Goal: Task Accomplishment & Management: Complete application form

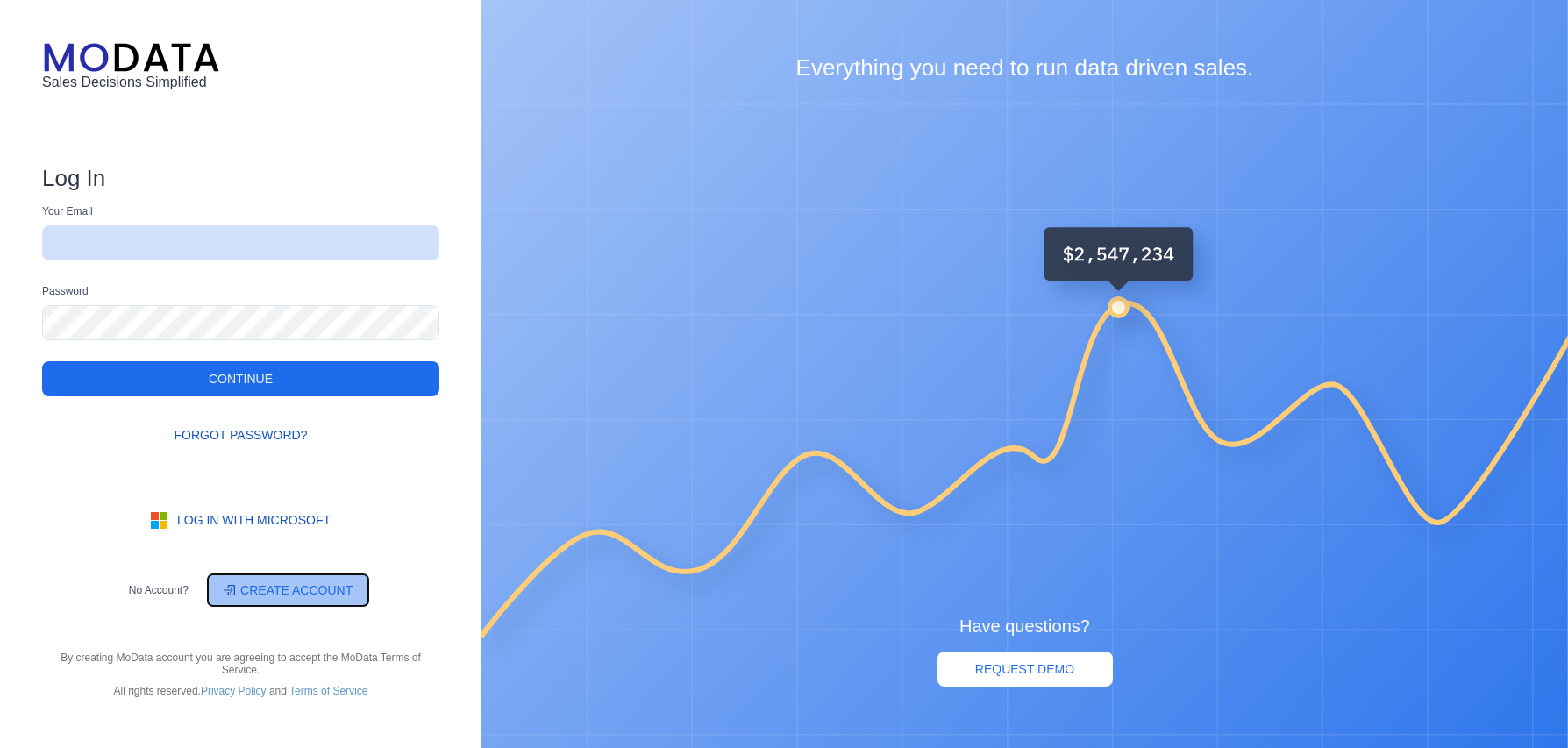
click at [290, 588] on link "Create account" at bounding box center [288, 590] width 164 height 35
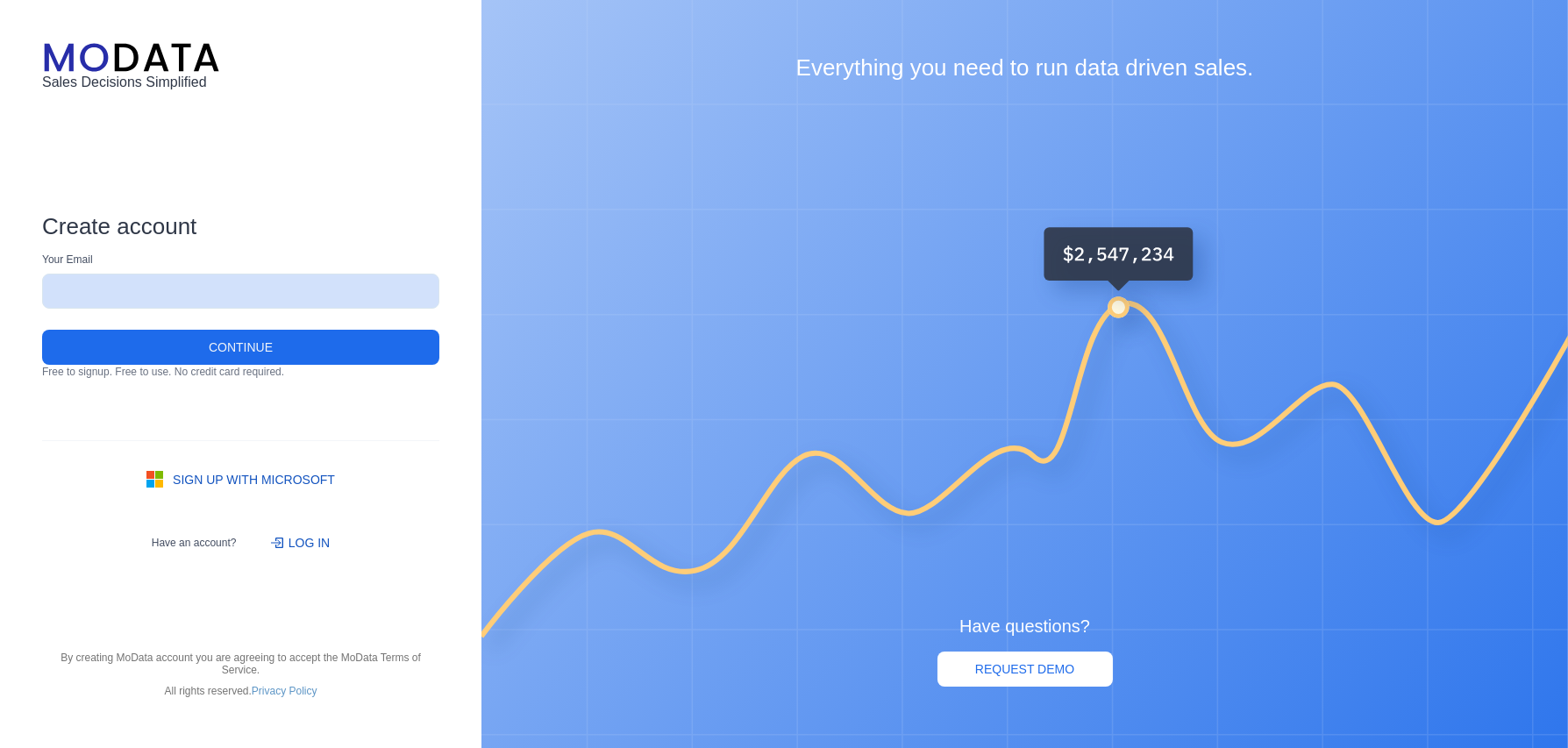
click at [171, 294] on input "text" at bounding box center [241, 291] width 398 height 35
type input "matt.craven@cyberfortgroup.com"
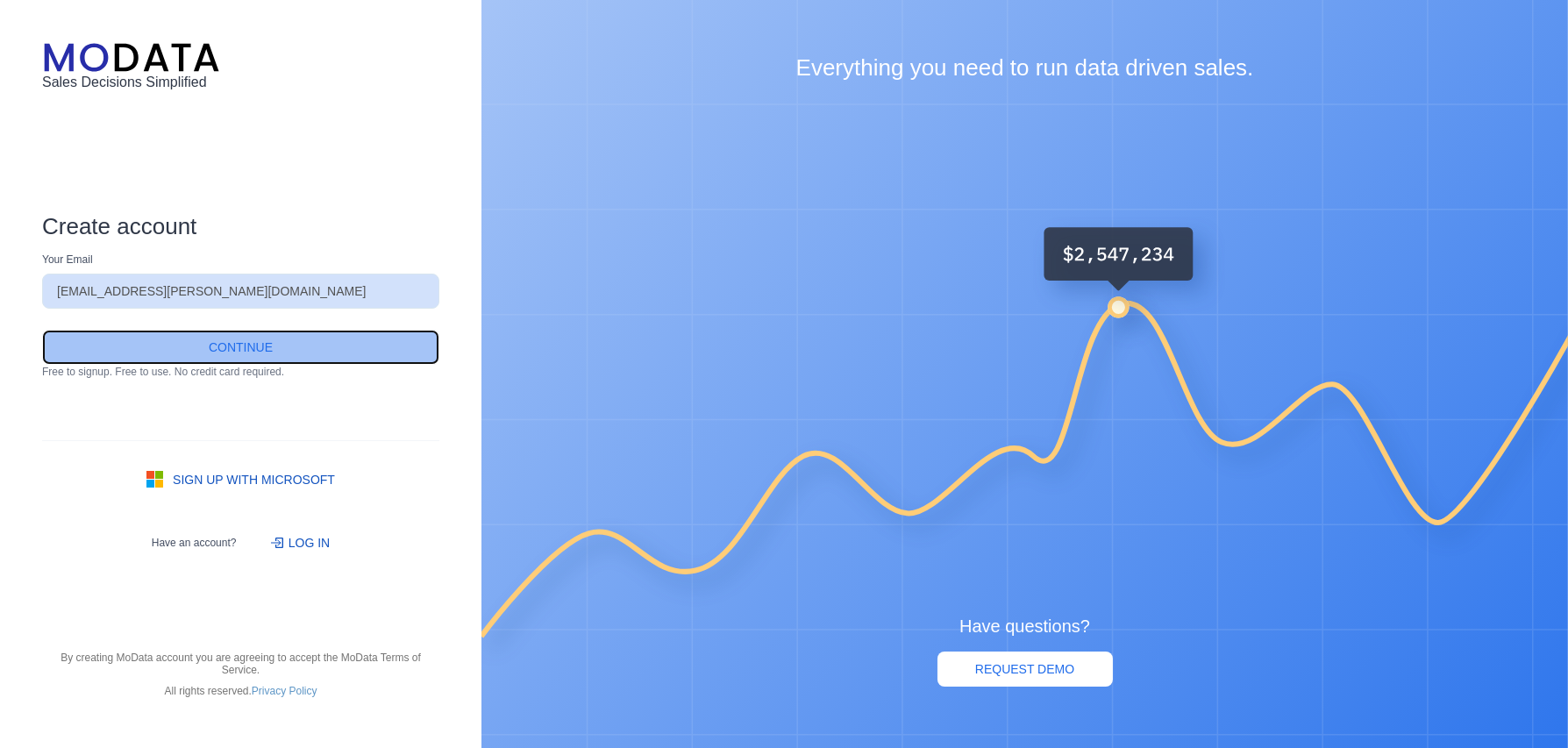
click at [248, 351] on link "Continue" at bounding box center [241, 347] width 398 height 35
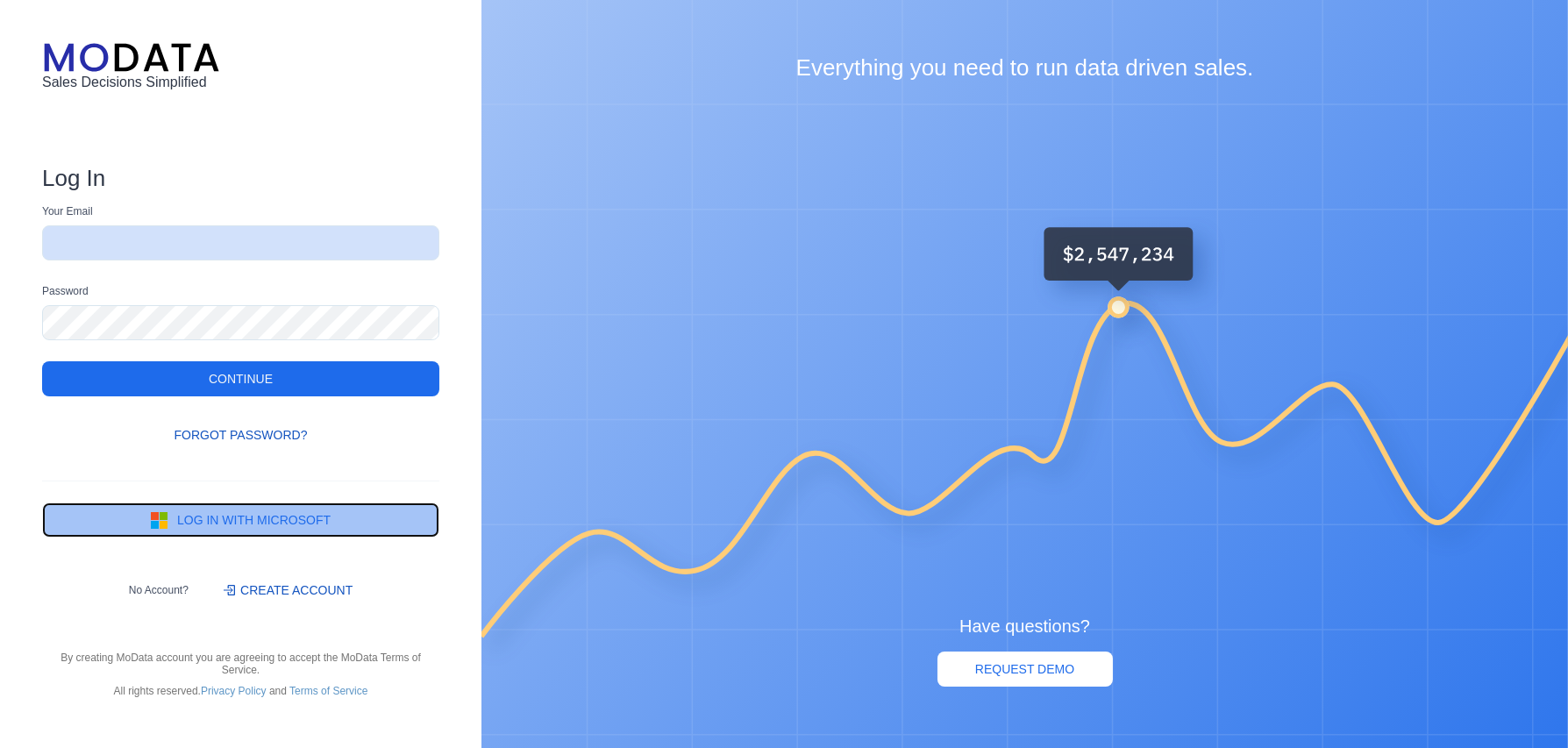
click at [276, 517] on link "Log in with Microsoft" at bounding box center [241, 520] width 398 height 35
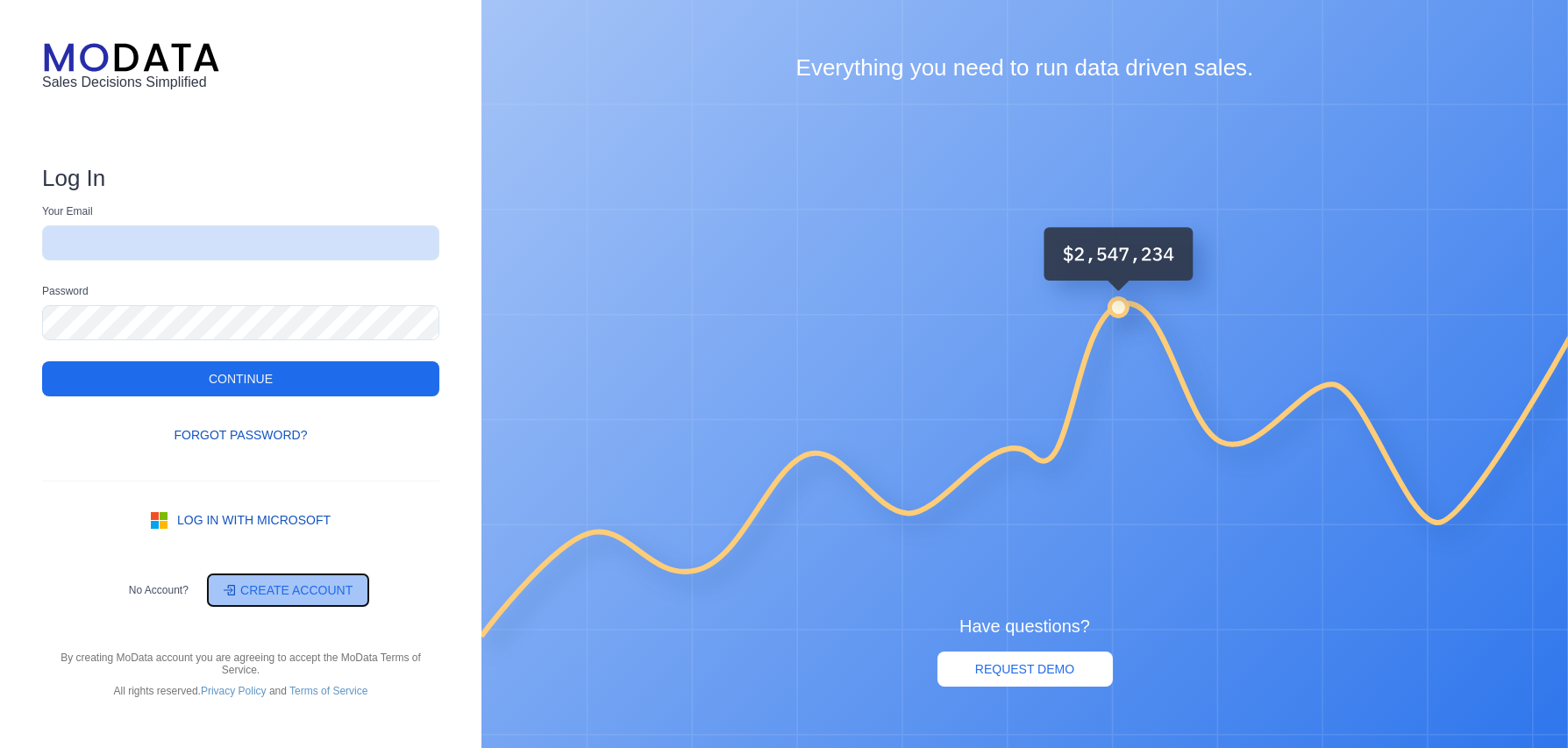
click at [273, 593] on link "Create account" at bounding box center [288, 590] width 164 height 35
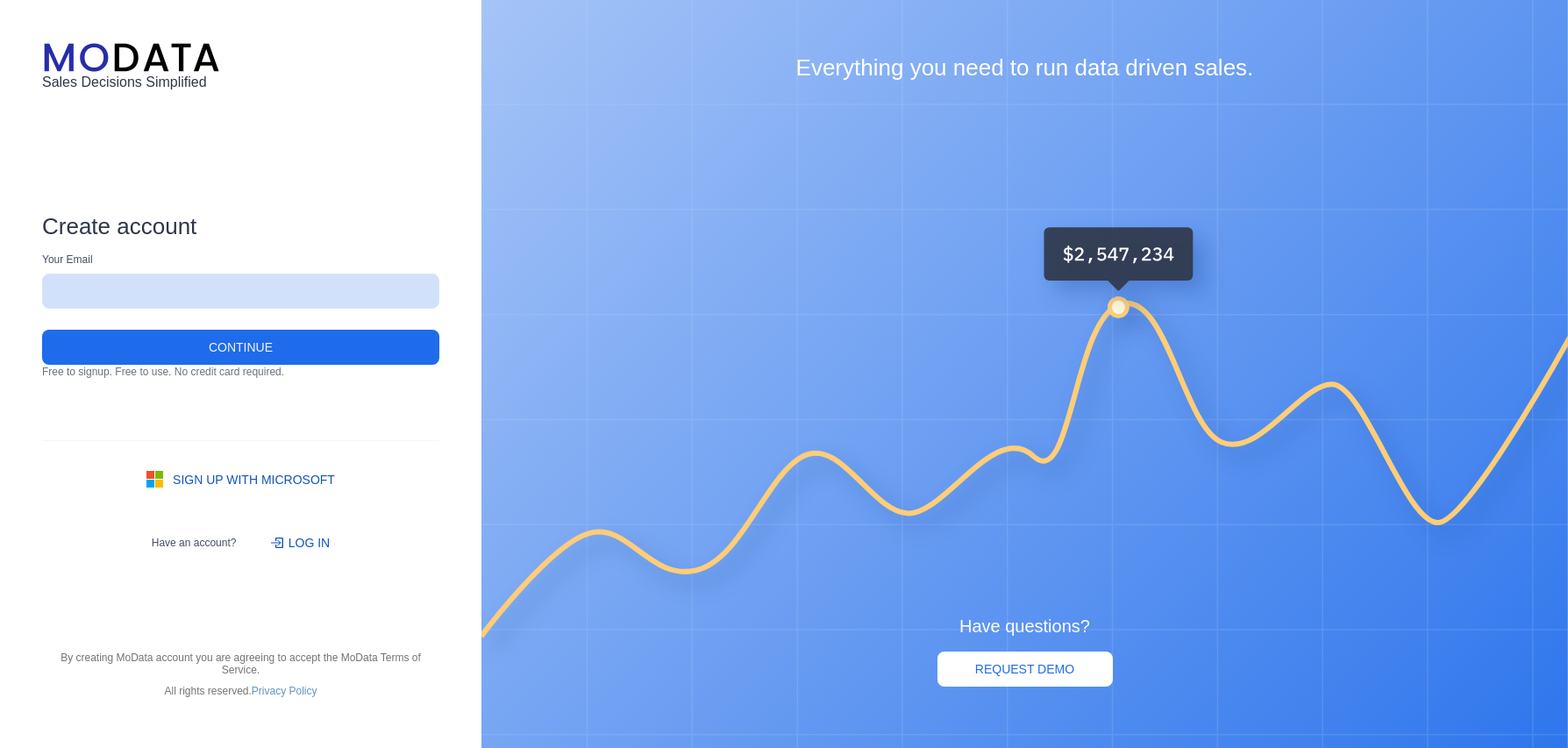
click at [254, 282] on input "text" at bounding box center [241, 291] width 398 height 35
type input "matt.craven@cyberfortgroup.com"
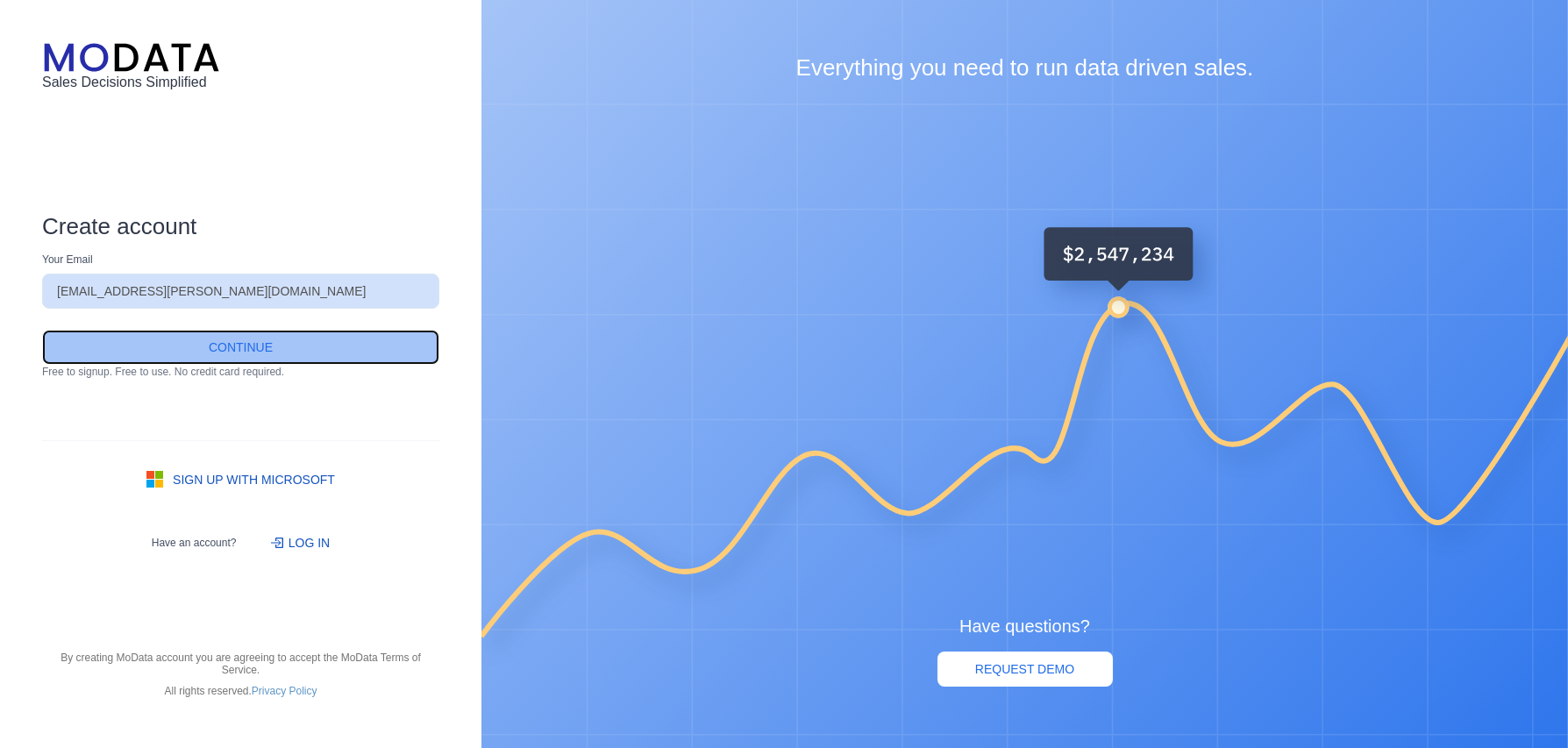
click at [266, 348] on link "Continue" at bounding box center [241, 347] width 398 height 35
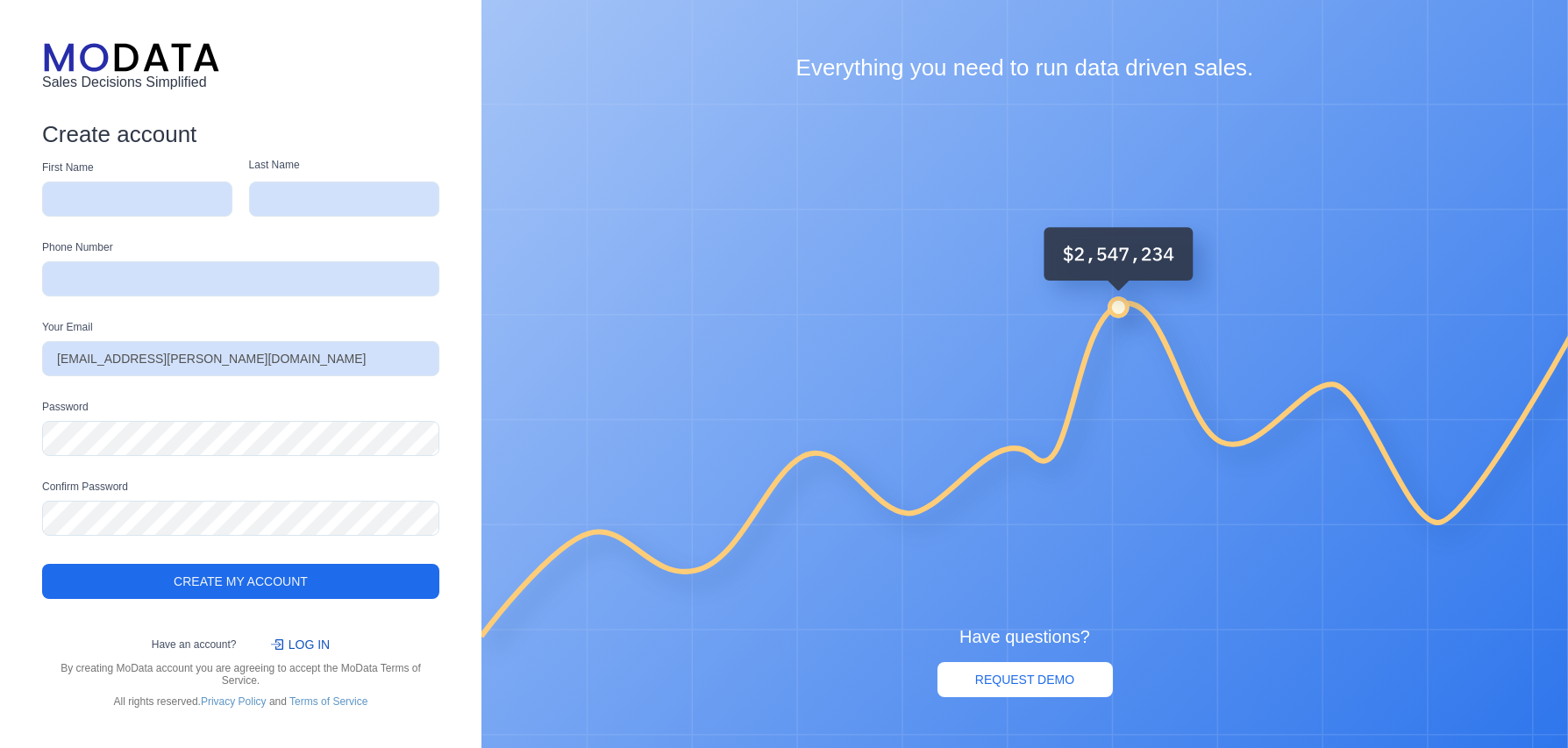
click at [137, 199] on input "text" at bounding box center [137, 199] width 190 height 35
type input "Matthew"
type input "Craven"
click at [147, 284] on input "text" at bounding box center [241, 279] width 398 height 35
type input "07462381751"
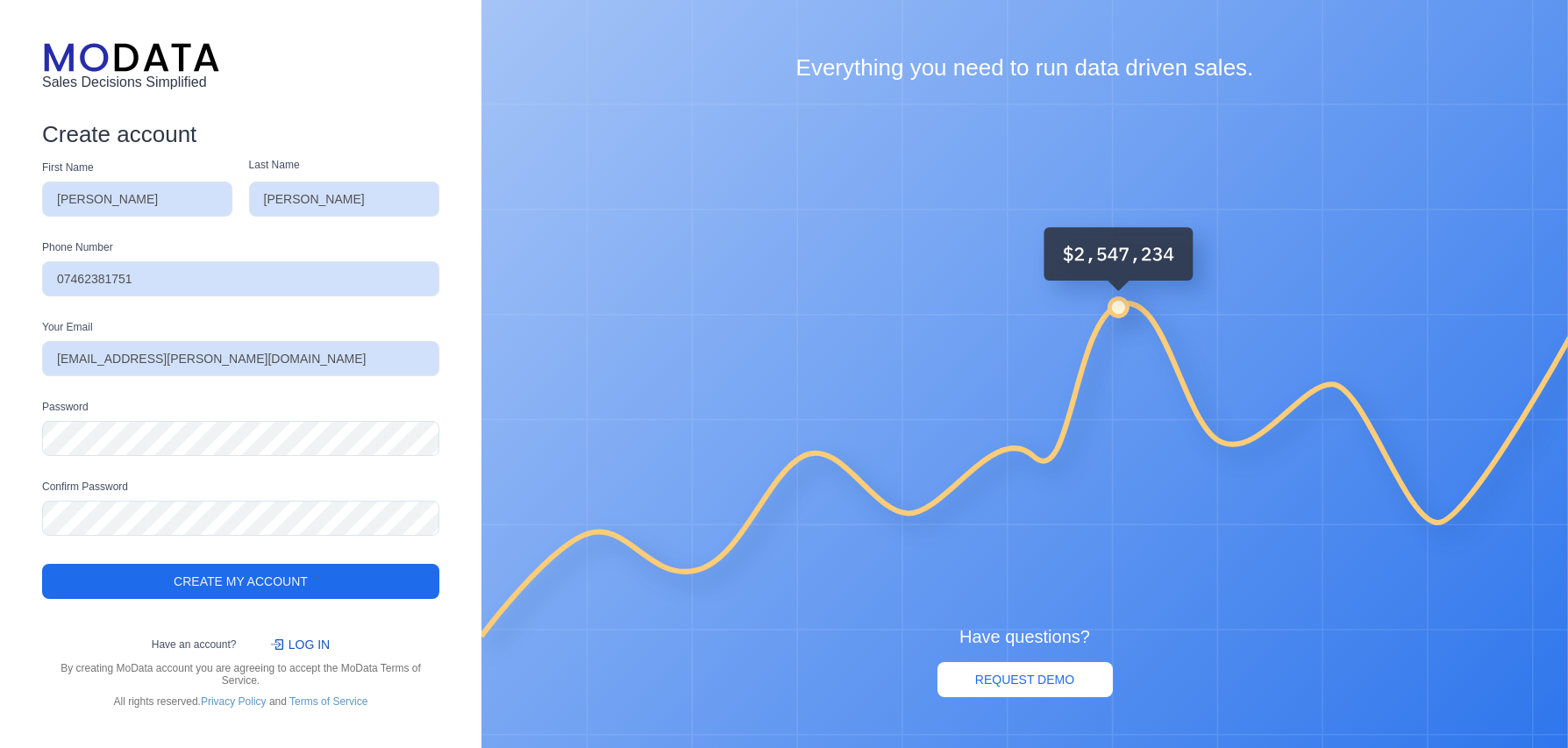
click at [162, 405] on div "Password" at bounding box center [241, 437] width 398 height 80
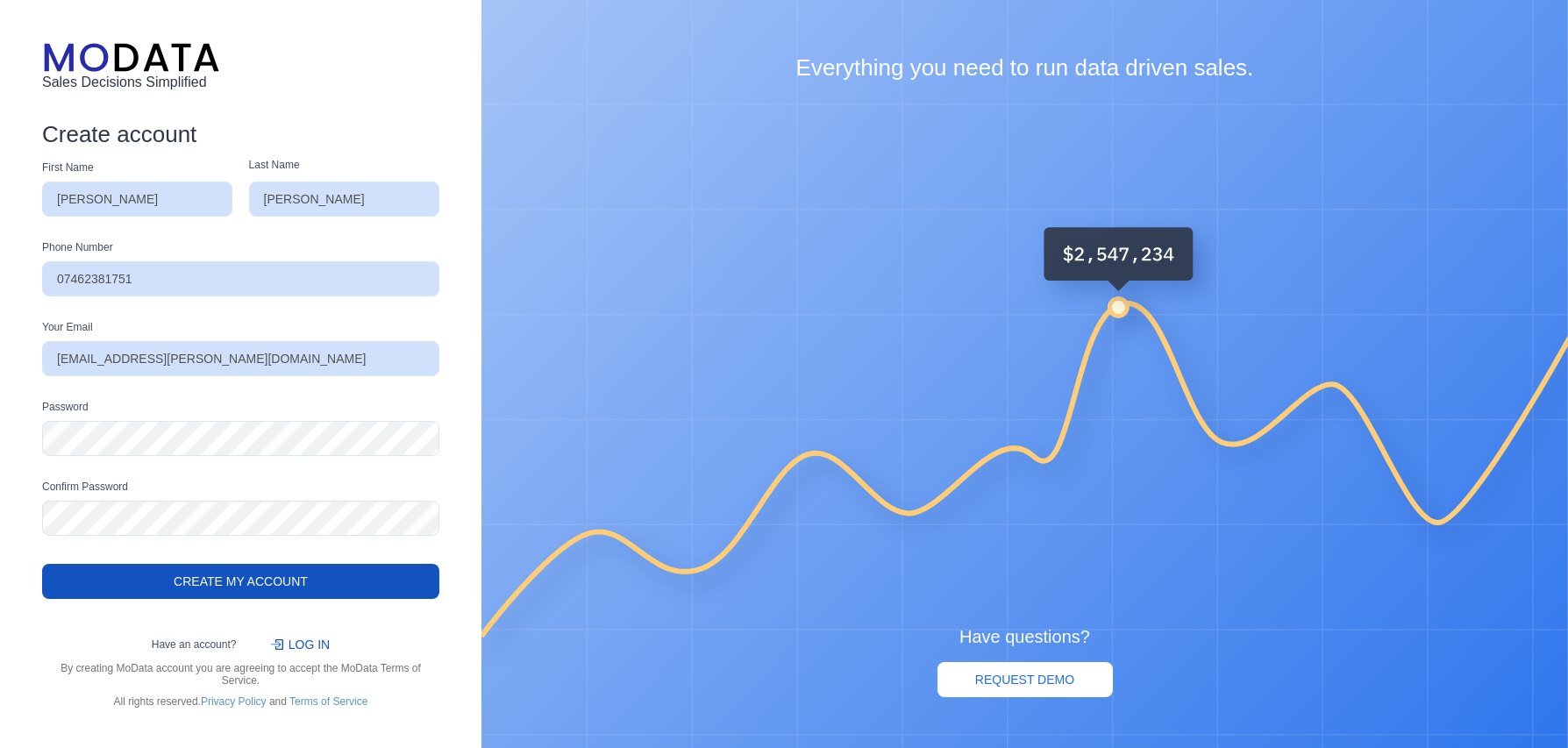
click at [217, 582] on link "Create My Account" at bounding box center [241, 582] width 398 height 35
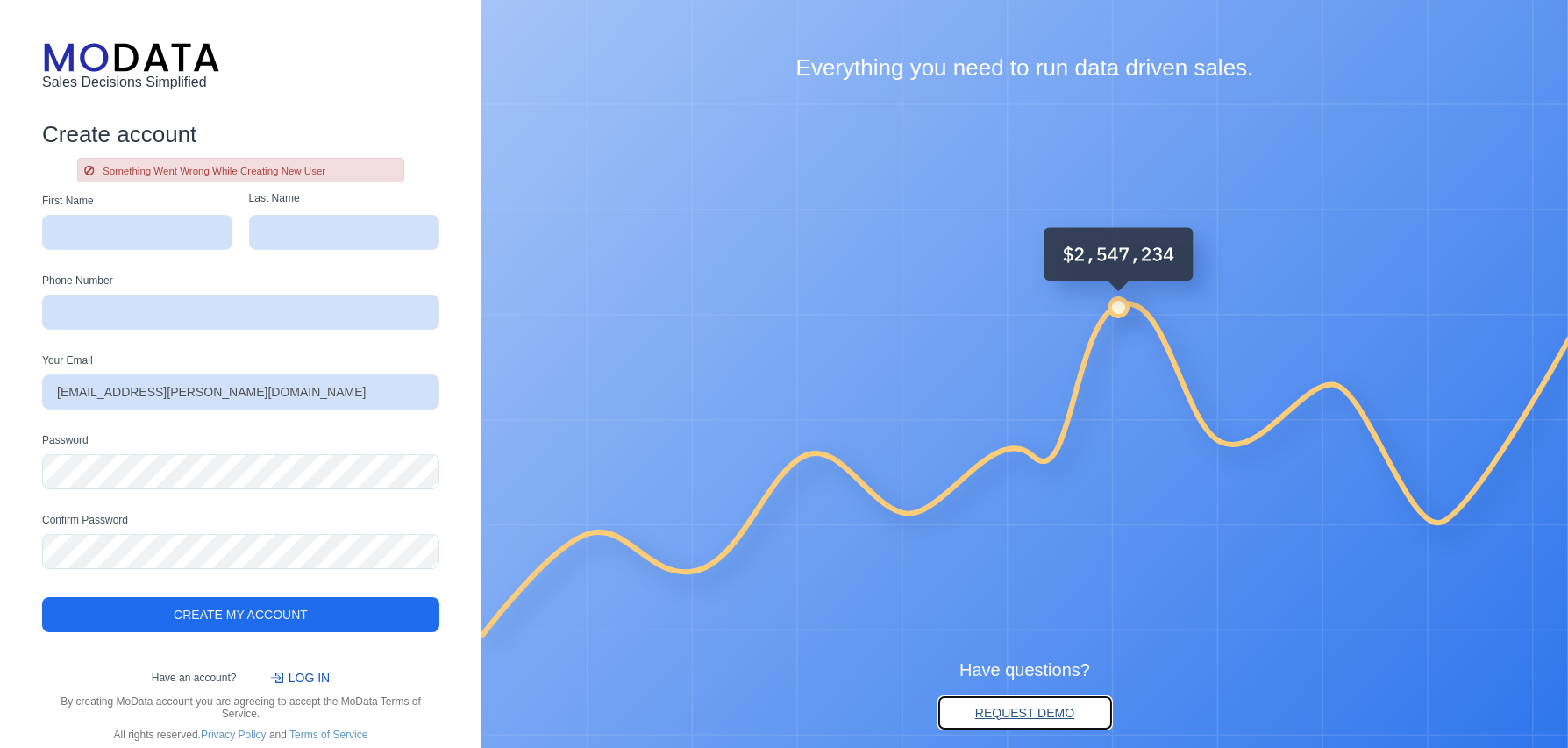
click at [1042, 700] on link "REQUEST DEMO" at bounding box center [1025, 713] width 175 height 35
